Goal: Navigation & Orientation: Go to known website

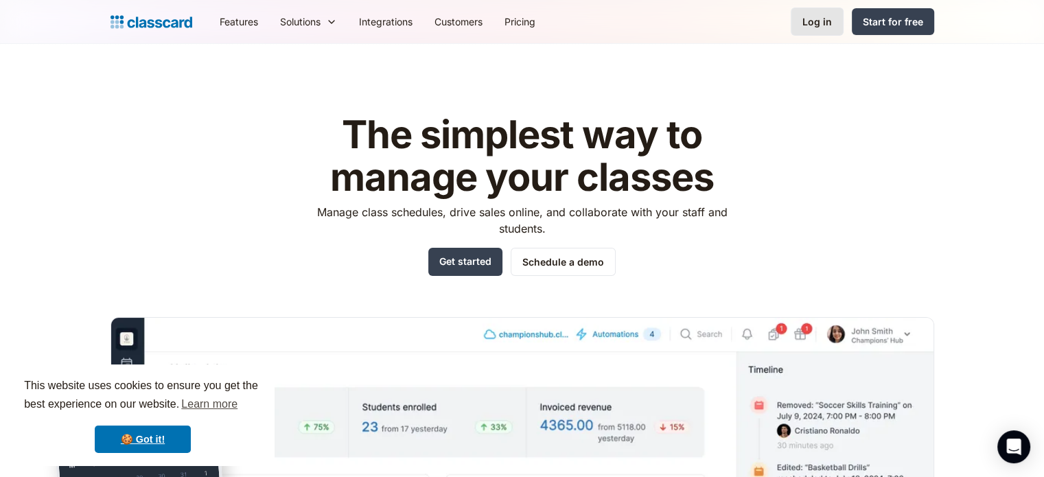
click at [821, 13] on link "Log in" at bounding box center [817, 22] width 53 height 28
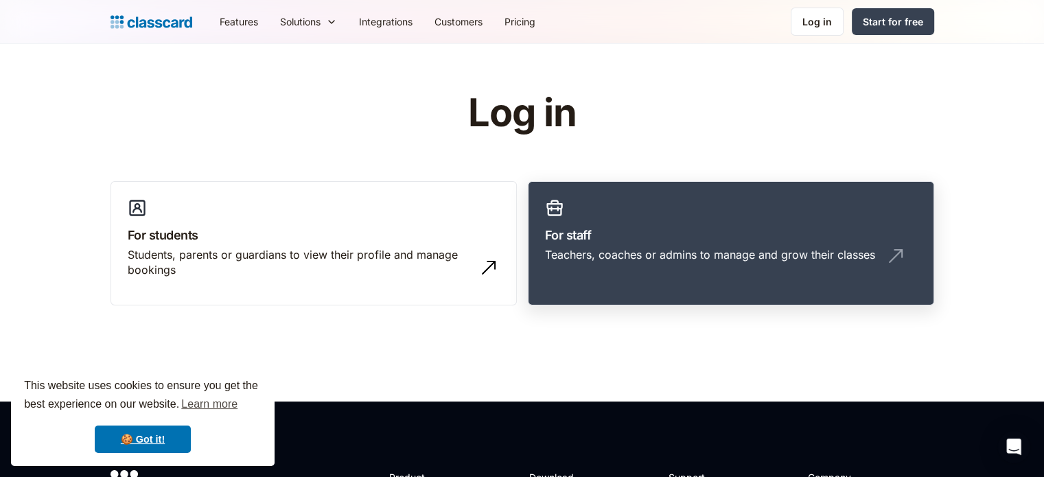
click at [635, 253] on div "Teachers, coaches or admins to manage and grow their classes" at bounding box center [710, 254] width 330 height 15
